Goal: Task Accomplishment & Management: Manage account settings

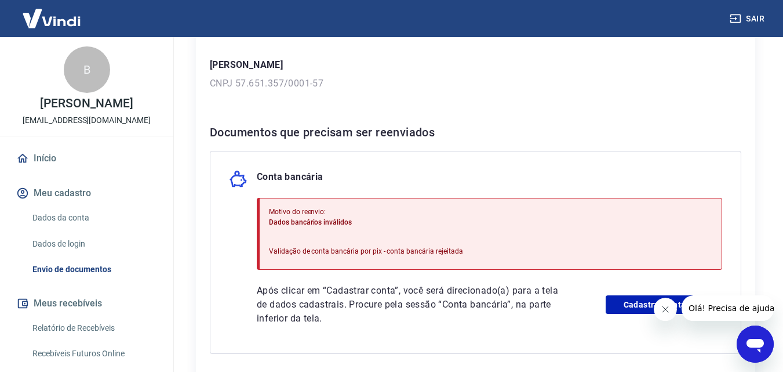
scroll to position [275, 0]
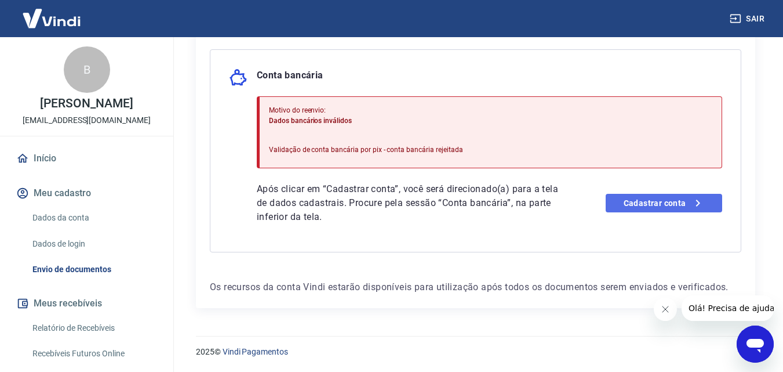
click at [654, 203] on link "Cadastrar conta" at bounding box center [664, 203] width 117 height 19
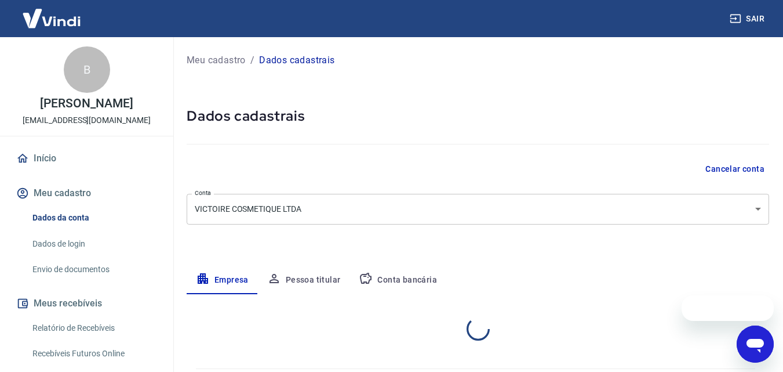
select select "MG"
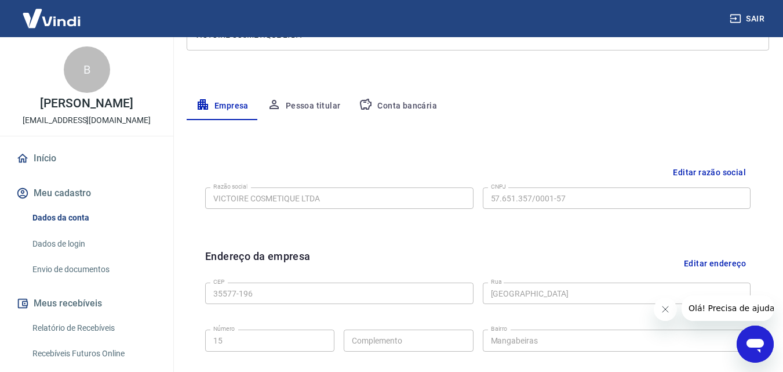
click at [392, 103] on button "Conta bancária" at bounding box center [398, 106] width 97 height 28
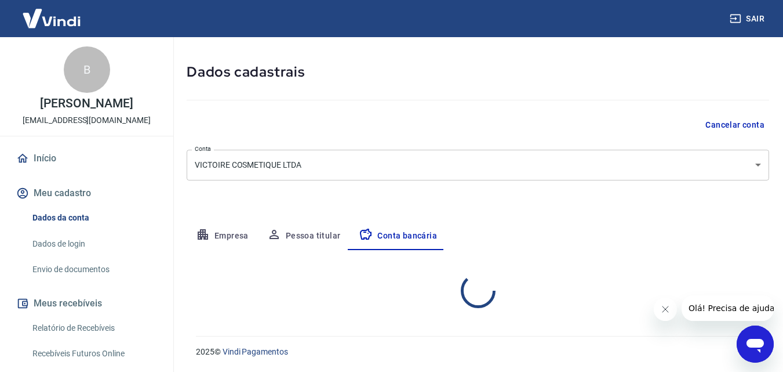
scroll to position [157, 0]
select select "1"
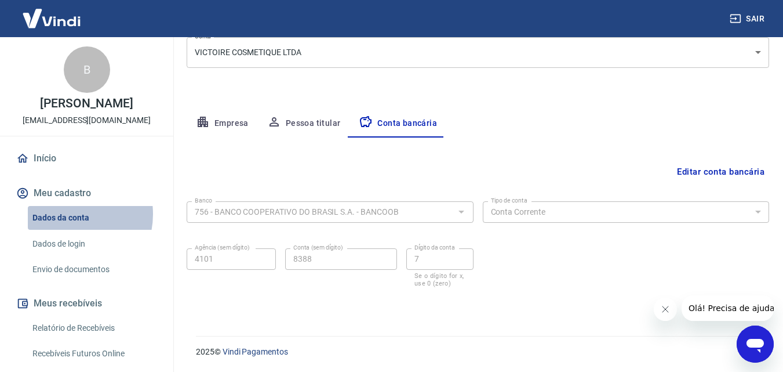
click at [68, 214] on link "Dados da conta" at bounding box center [94, 218] width 132 height 24
click at [71, 216] on link "Dados da conta" at bounding box center [94, 218] width 132 height 24
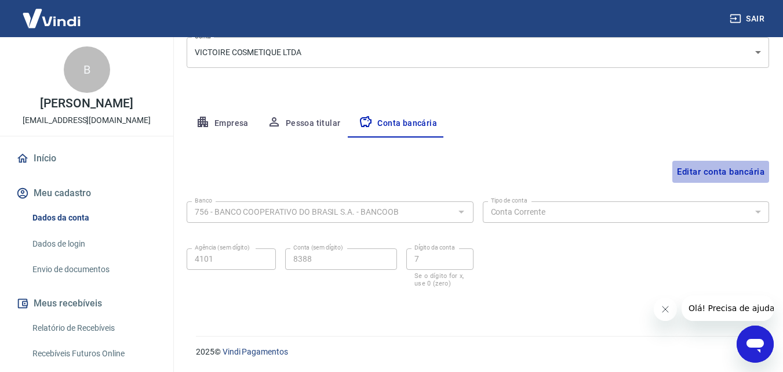
click at [699, 169] on button "Editar conta bancária" at bounding box center [720, 172] width 97 height 22
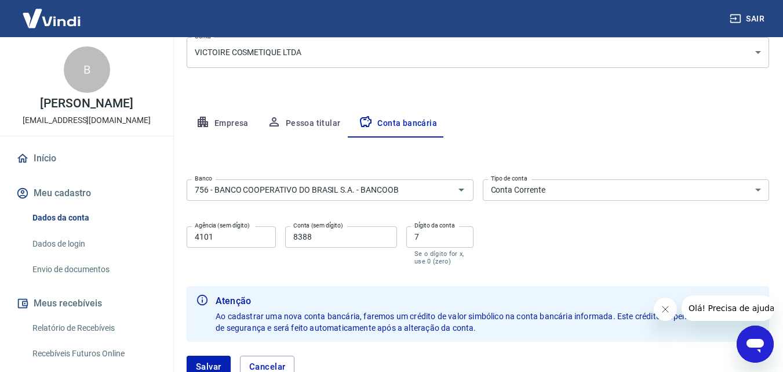
scroll to position [214, 0]
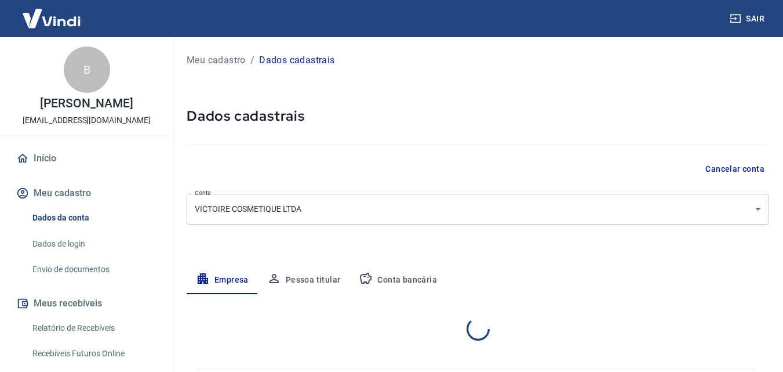
select select "MG"
